Goal: Navigation & Orientation: Find specific page/section

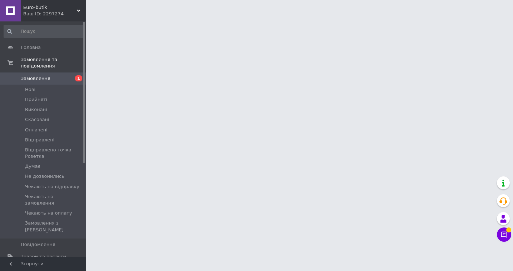
click at [37, 8] on span "Euro-butik" at bounding box center [50, 7] width 54 height 6
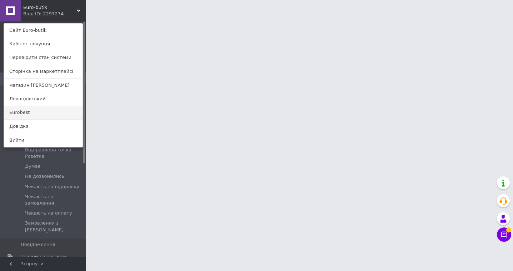
click at [18, 115] on link "Eurobest" at bounding box center [43, 113] width 79 height 14
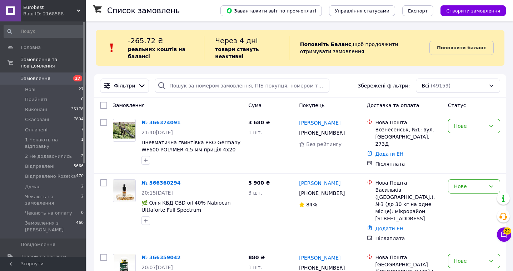
click at [45, 6] on span "Eurobest" at bounding box center [50, 7] width 54 height 6
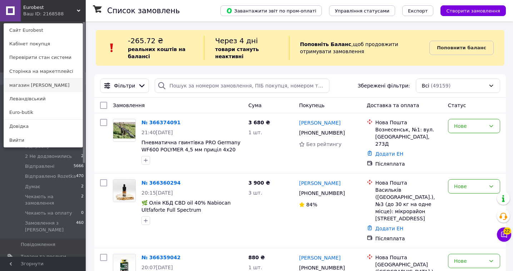
click at [22, 80] on link "магазин [PERSON_NAME]" at bounding box center [43, 86] width 79 height 14
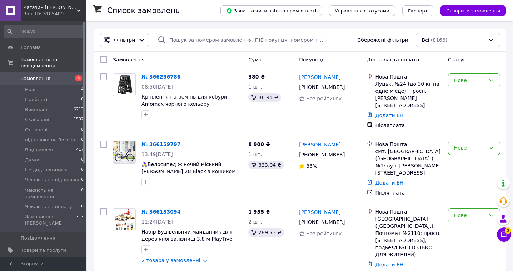
click at [46, 11] on div "Ваш ID: 3185409" at bounding box center [54, 14] width 62 height 6
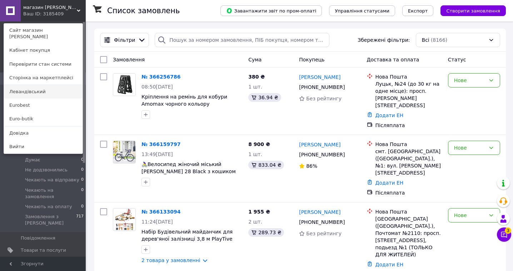
click at [25, 85] on link "Левандівський" at bounding box center [43, 92] width 79 height 14
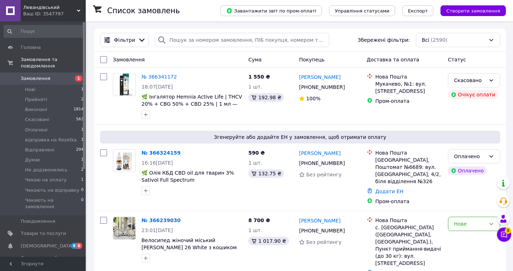
click at [30, 10] on span "Левандівський" at bounding box center [50, 7] width 54 height 6
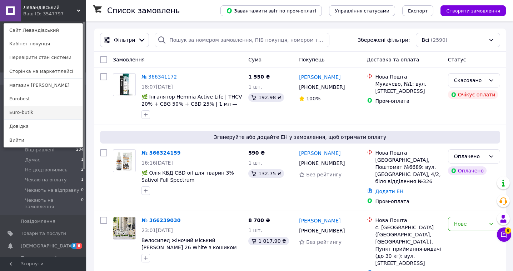
click at [25, 110] on link "Euro-butik" at bounding box center [43, 113] width 79 height 14
